Goal: Navigation & Orientation: Understand site structure

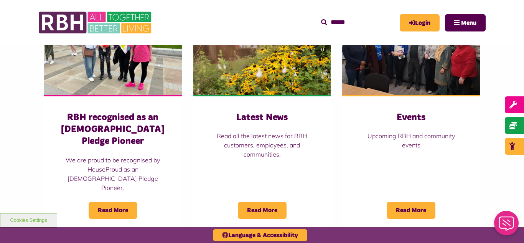
scroll to position [568, 0]
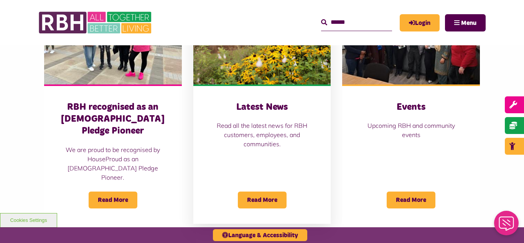
click at [255, 82] on img at bounding box center [262, 41] width 138 height 86
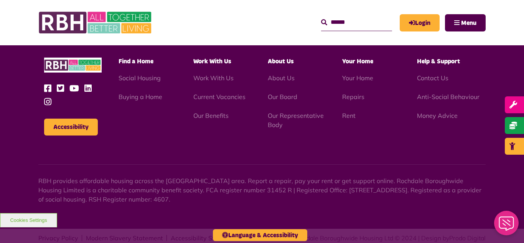
scroll to position [835, 0]
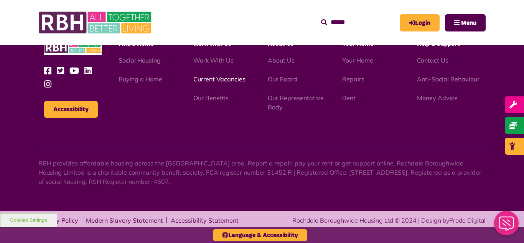
click at [209, 79] on link "Current Vacancies" at bounding box center [219, 79] width 52 height 8
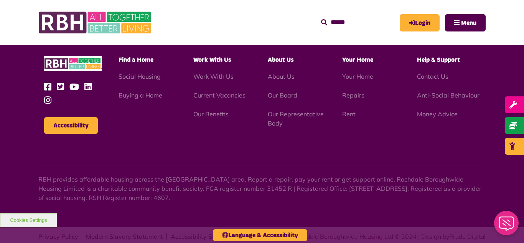
scroll to position [901, 0]
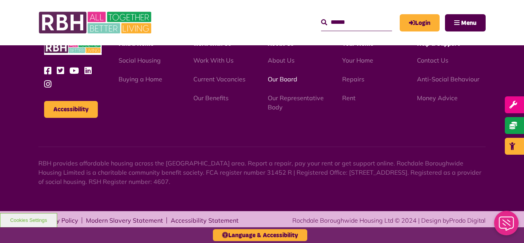
click at [282, 81] on link "Our Board" at bounding box center [283, 79] width 30 height 8
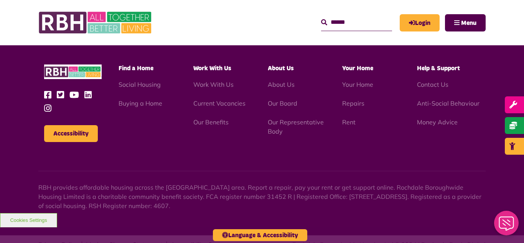
scroll to position [2014, 0]
click at [289, 118] on link "Our Representative Body" at bounding box center [296, 126] width 56 height 17
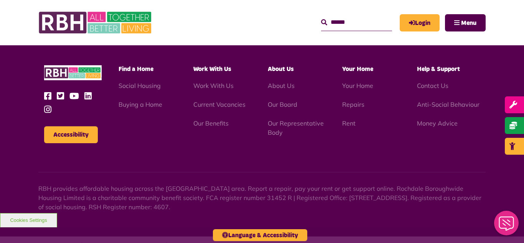
scroll to position [2227, 0]
